Goal: Book appointment/travel/reservation

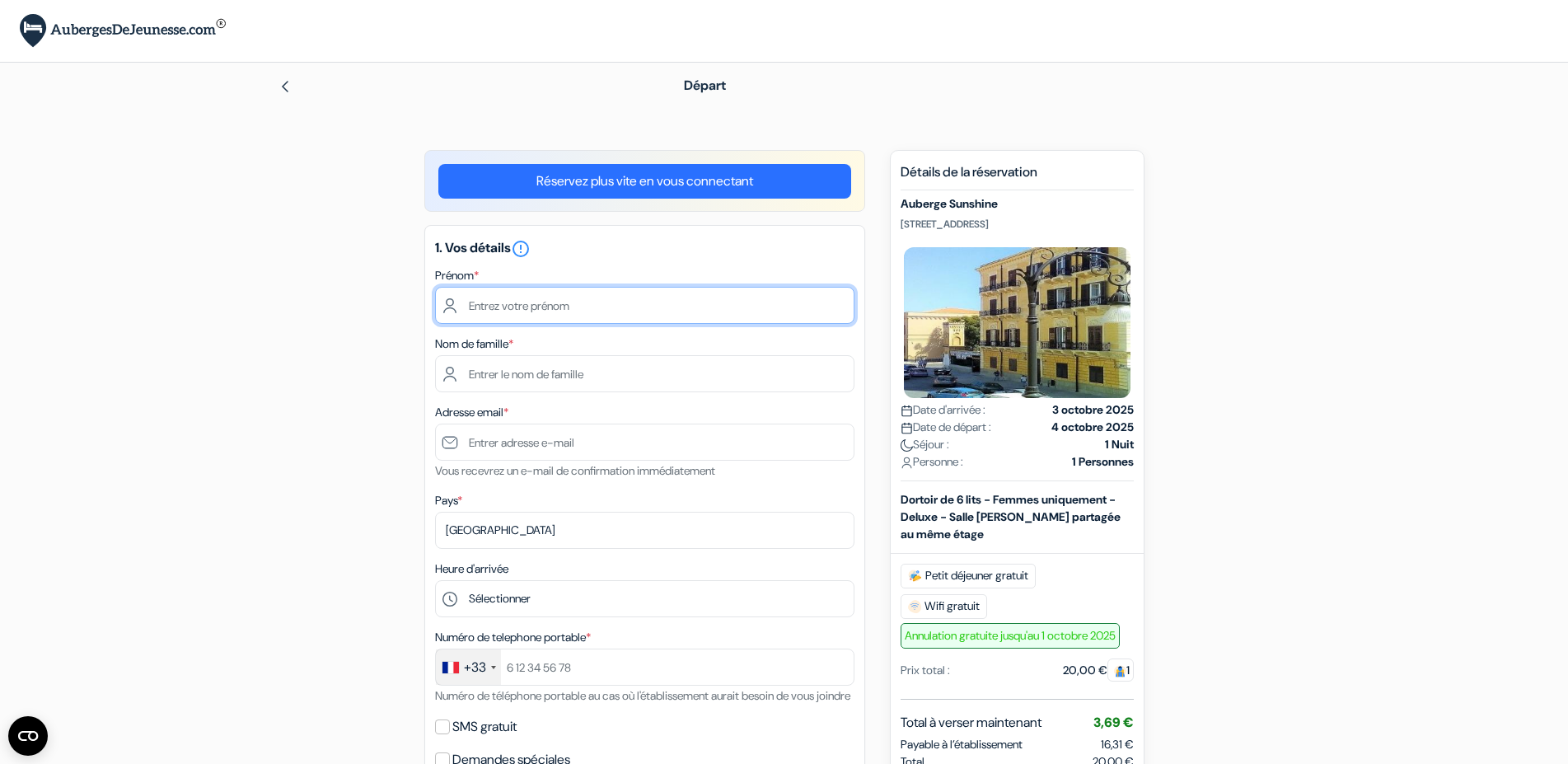
click at [632, 303] on input "text" at bounding box center [645, 305] width 420 height 37
type input "Prune"
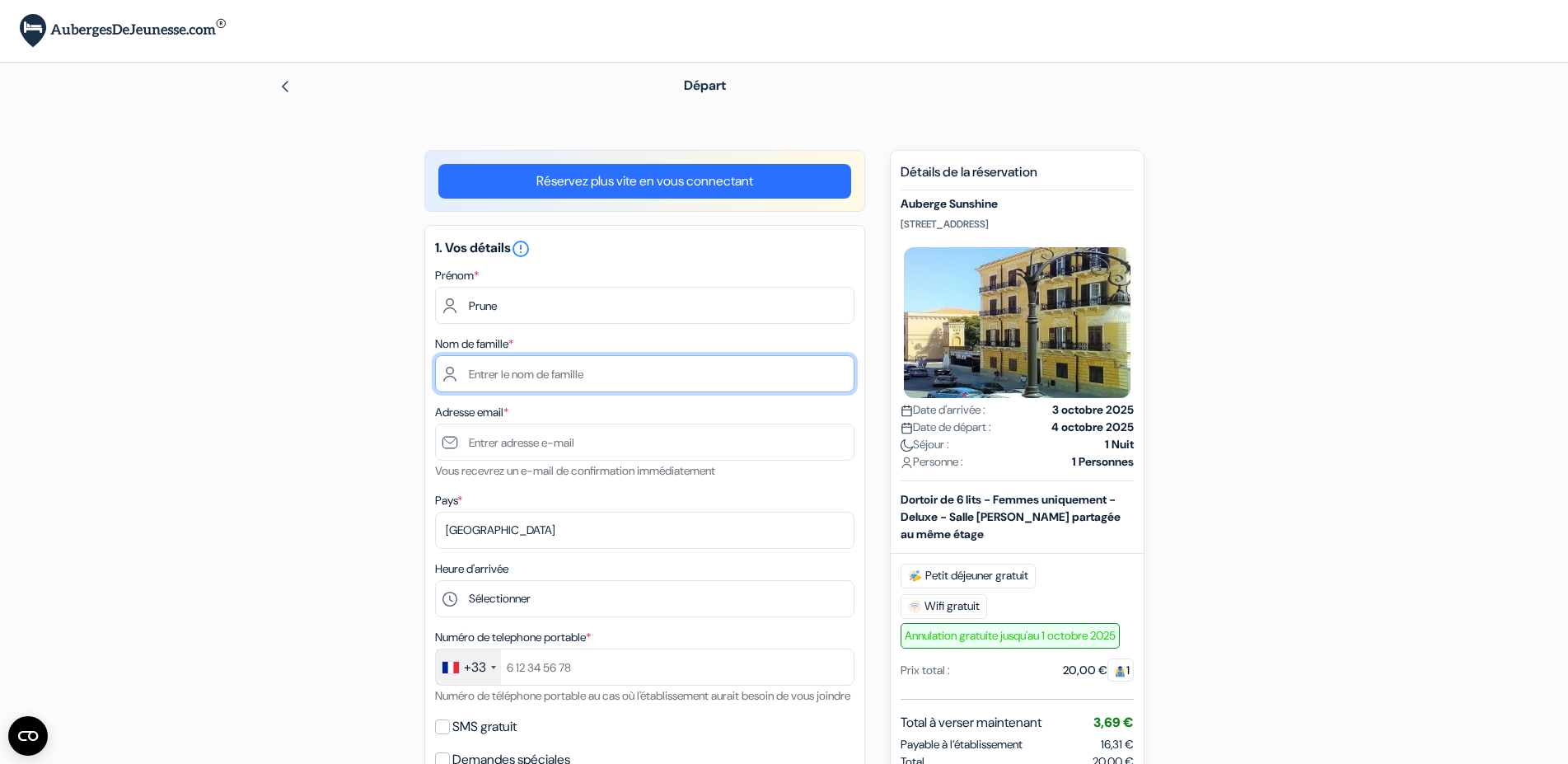
click at [590, 367] on input "text" at bounding box center [645, 374] width 420 height 37
type input "[PERSON_NAME] [PERSON_NAME]"
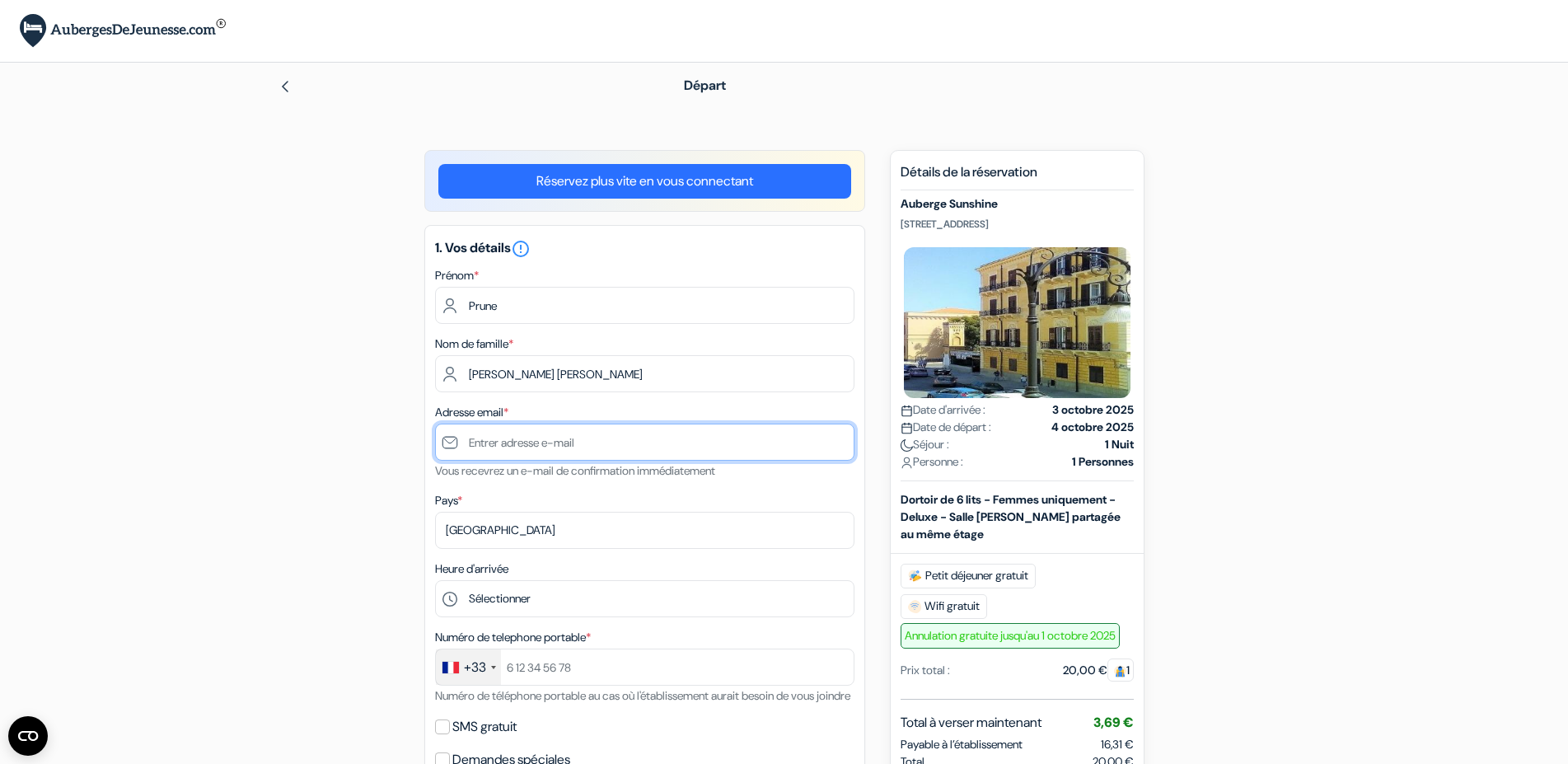
click at [562, 443] on input "text" at bounding box center [645, 442] width 420 height 37
type input "[EMAIL_ADDRESS][DOMAIN_NAME]"
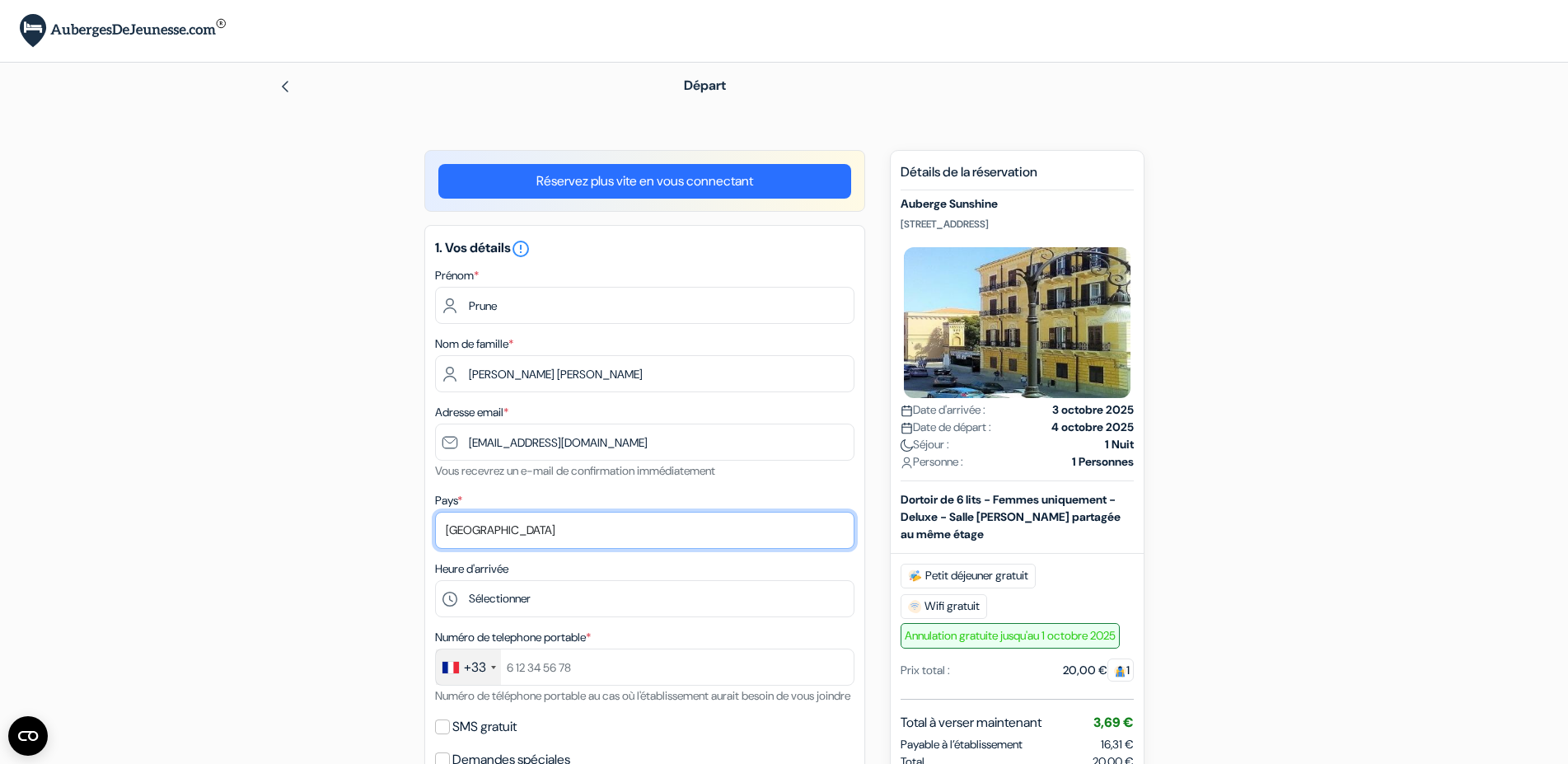
click at [435, 512] on select "Selectionner le pays Abkhazie [GEOGRAPHIC_DATA] [GEOGRAPHIC_DATA] Du [GEOGRAPHI…" at bounding box center [645, 530] width 420 height 37
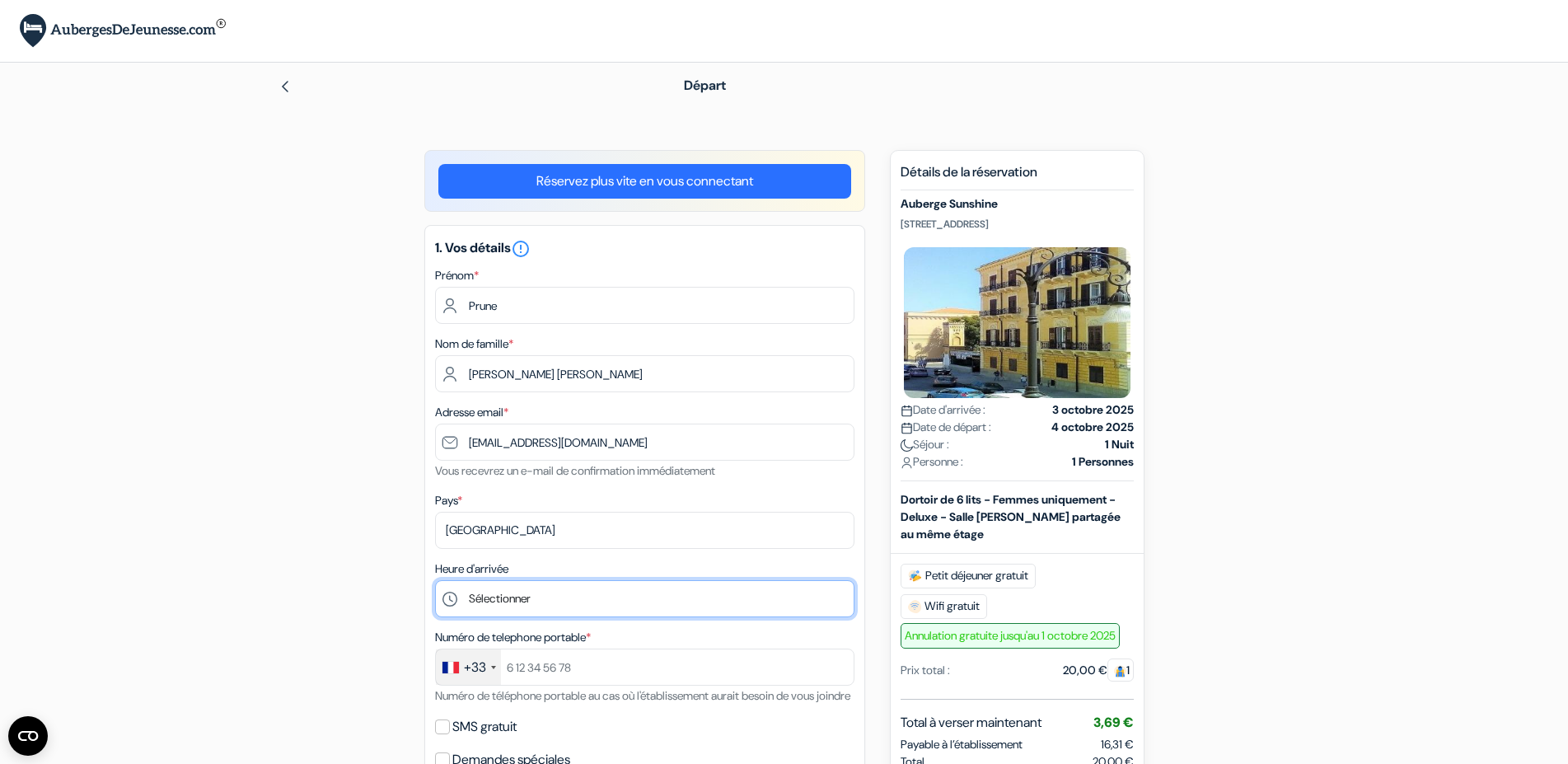
click at [435, 580] on select "Sélectionner 1:00 2:00 3:00 4:00 5:00 6:00 7:00 8:00 9:00 10:00 11:00 12:00 13:…" at bounding box center [645, 598] width 420 height 37
select select "20"
click option "20:00" at bounding box center [0, 0] width 0 height 0
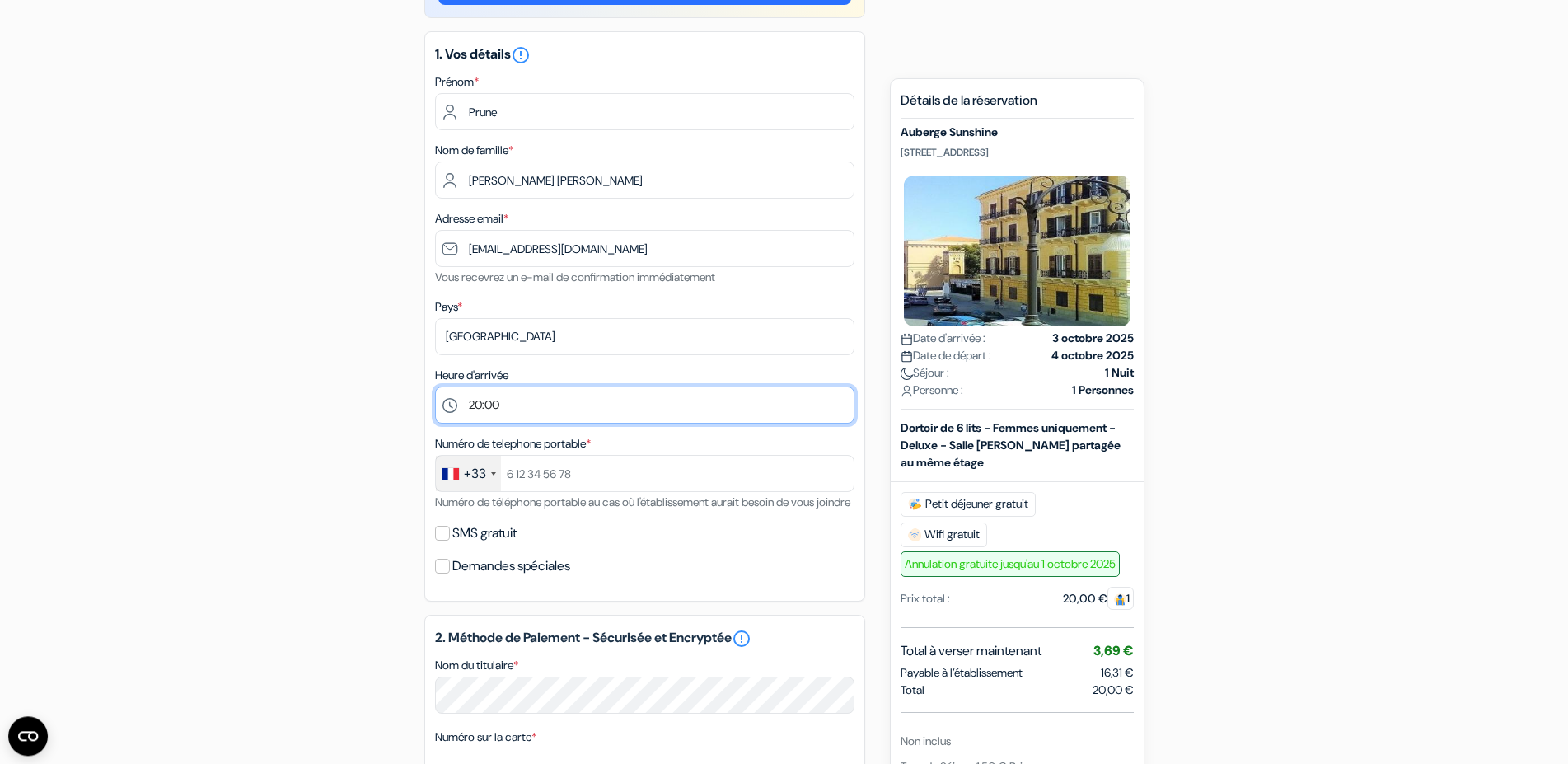
scroll to position [261, 0]
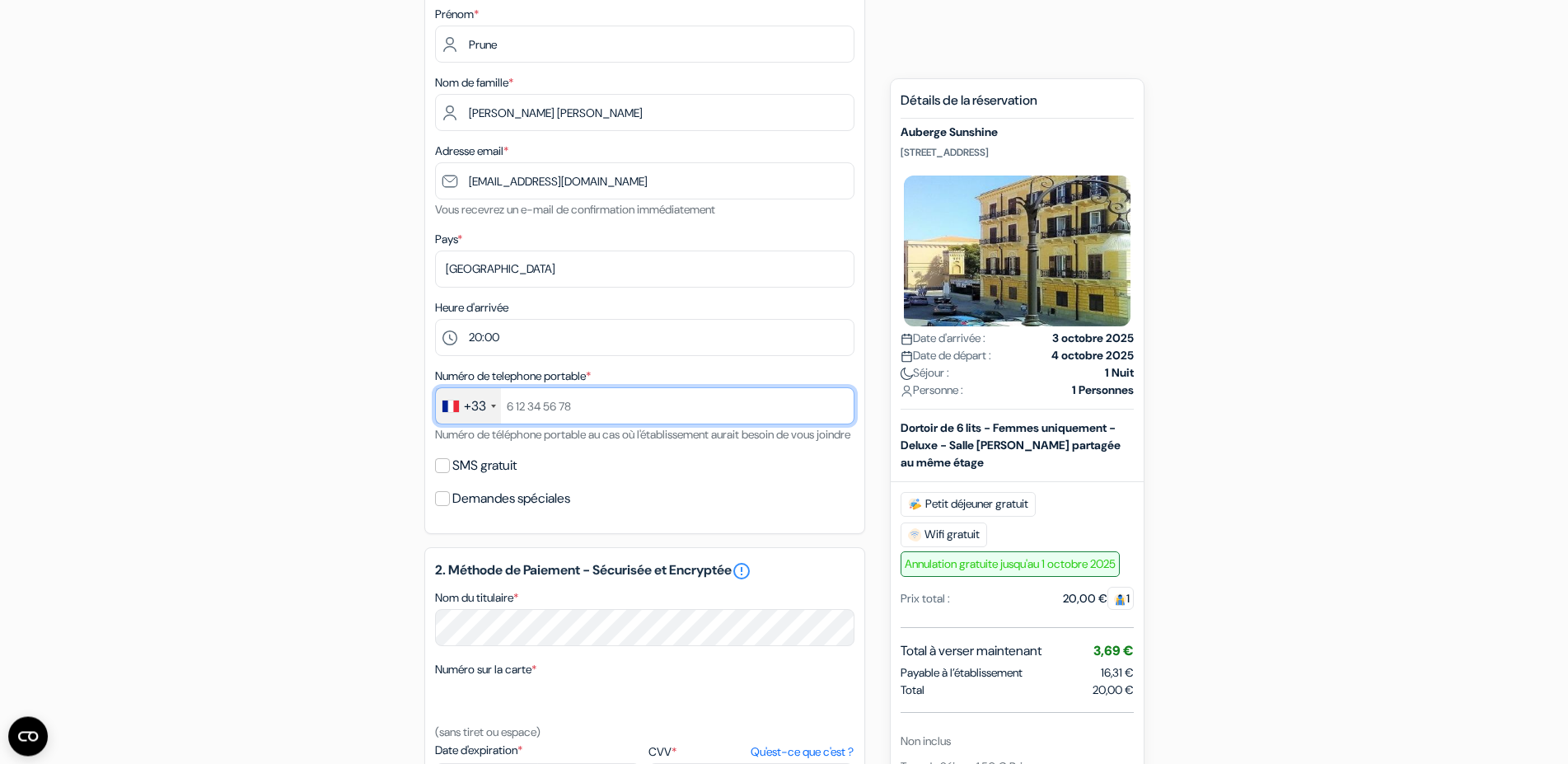
click at [550, 413] on input "text" at bounding box center [645, 405] width 420 height 37
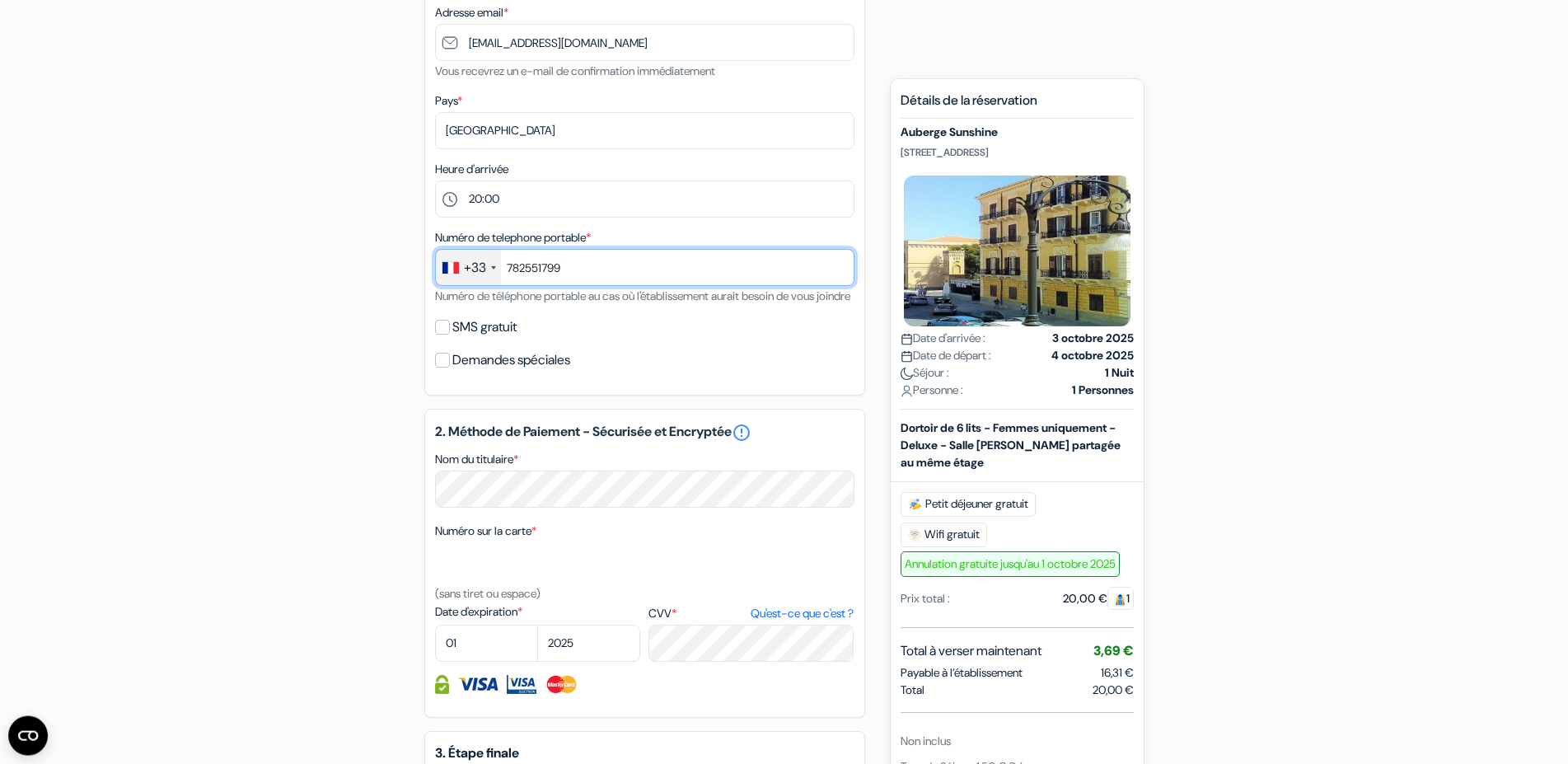
scroll to position [401, 0]
type input "782551799"
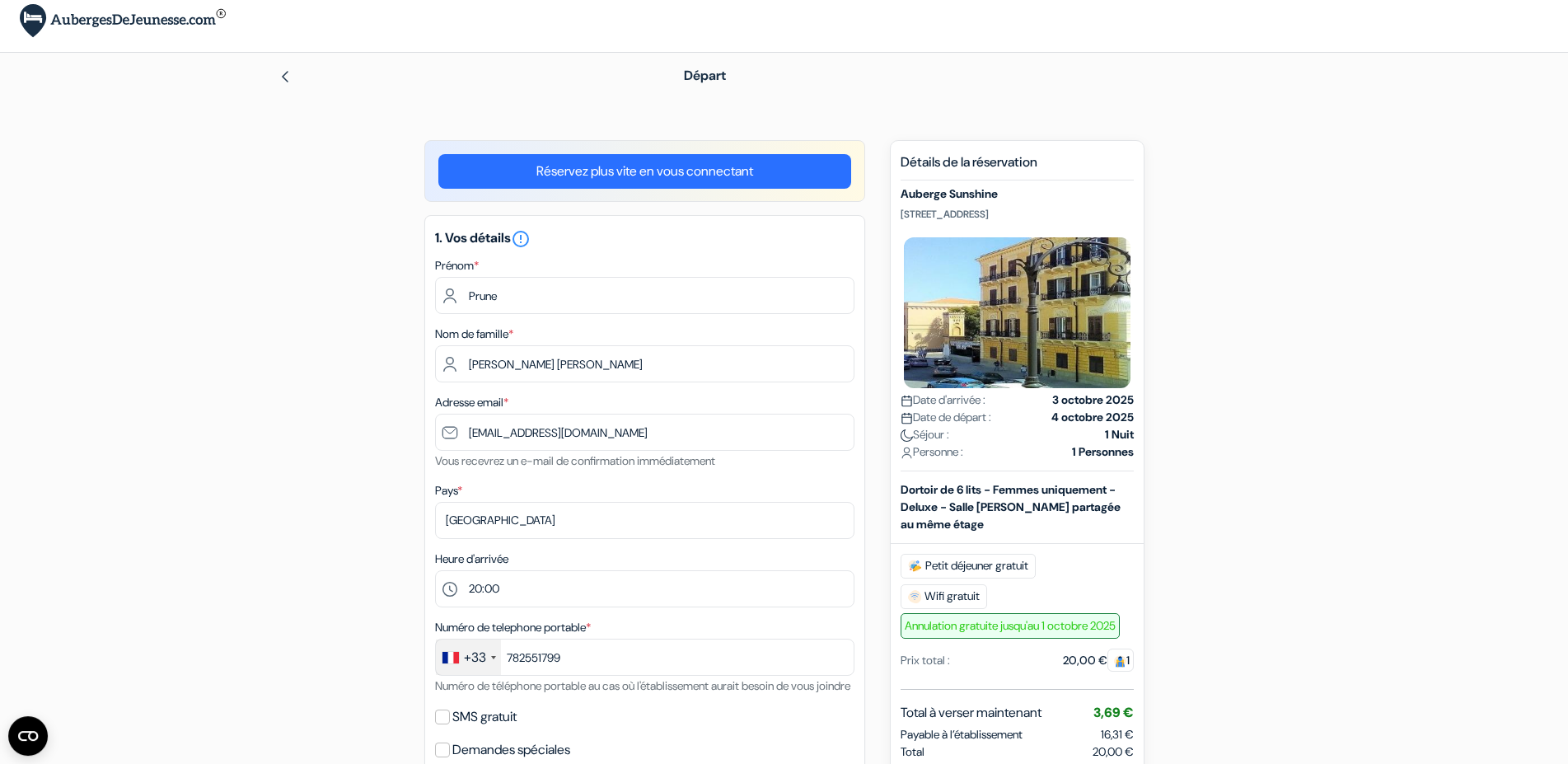
scroll to position [0, 0]
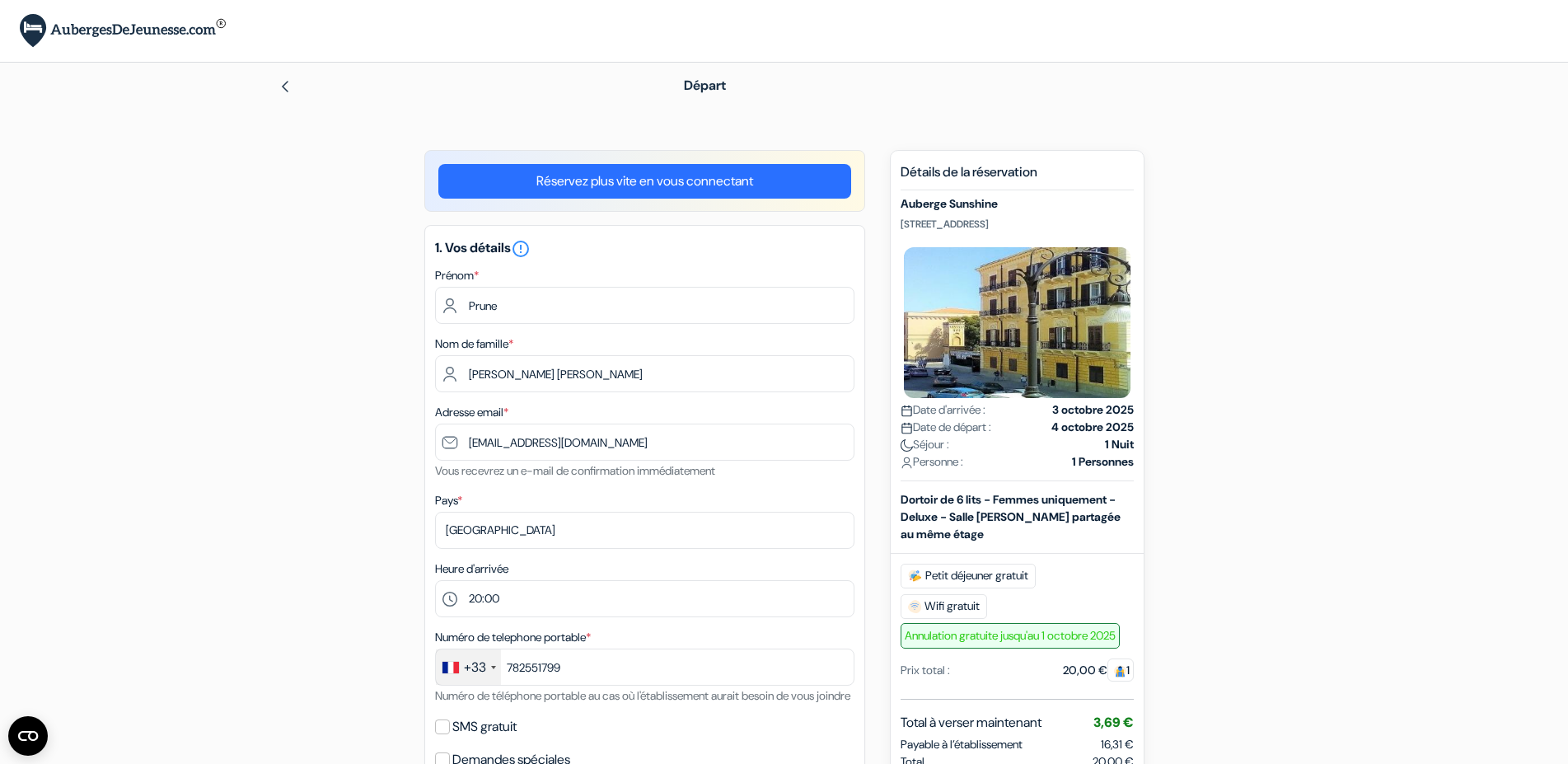
click at [1077, 318] on img at bounding box center [1016, 322] width 233 height 158
